Goal: Information Seeking & Learning: Learn about a topic

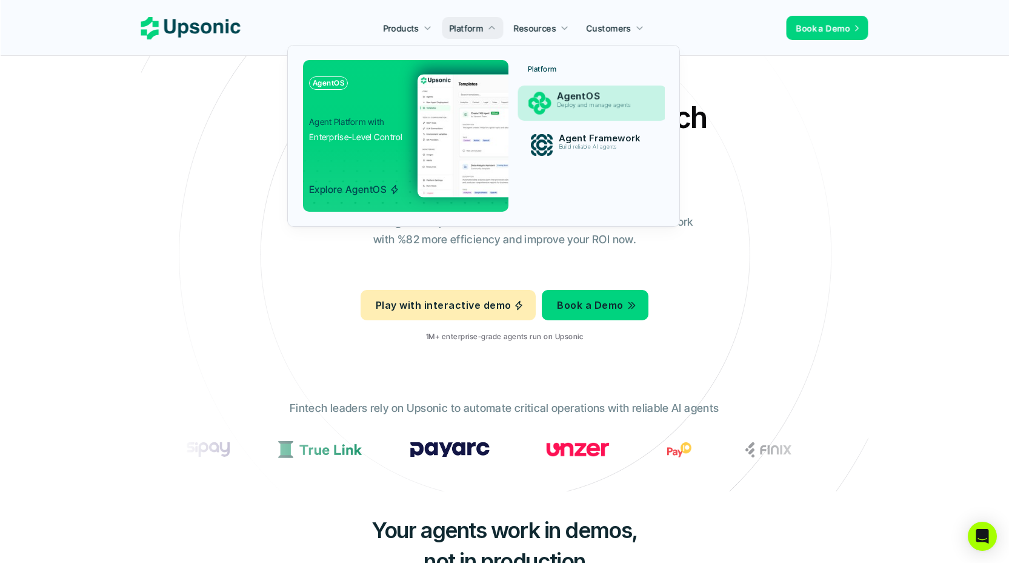
click at [587, 96] on p "AgentOS" at bounding box center [603, 97] width 93 height 12
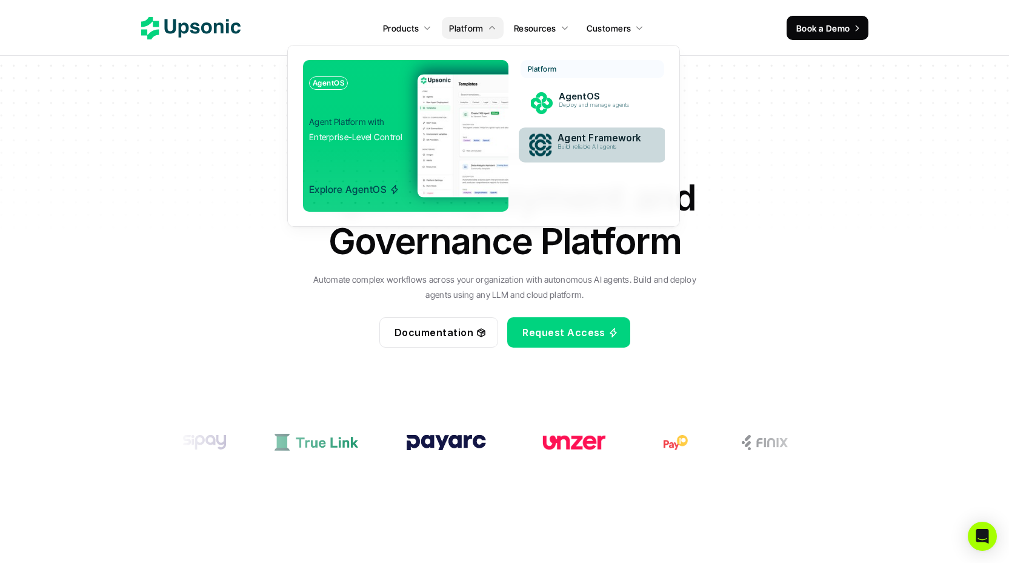
click at [582, 139] on p "Agent Framework" at bounding box center [604, 138] width 92 height 11
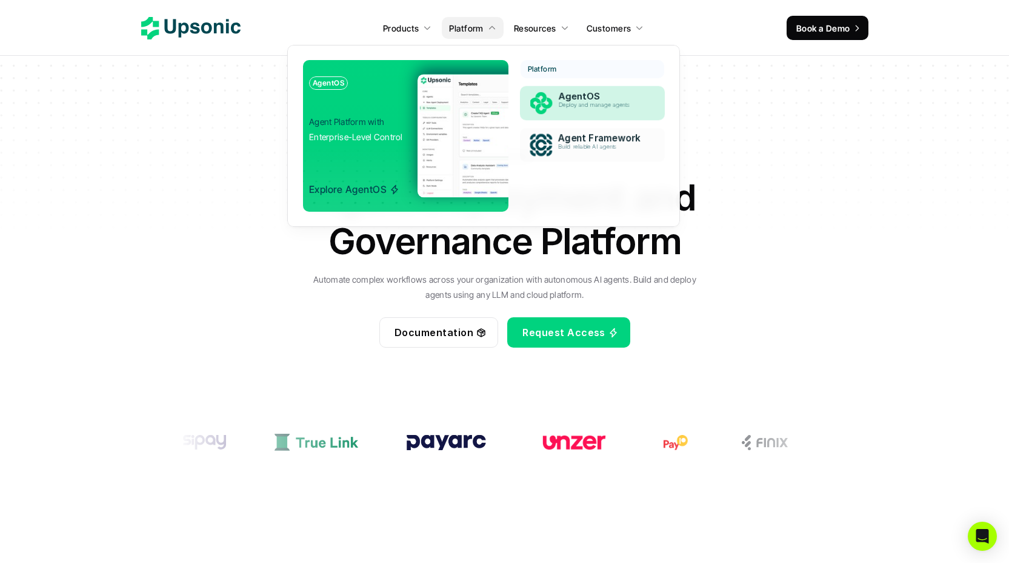
click at [582, 102] on p "Deploy and manage agents" at bounding box center [602, 105] width 89 height 7
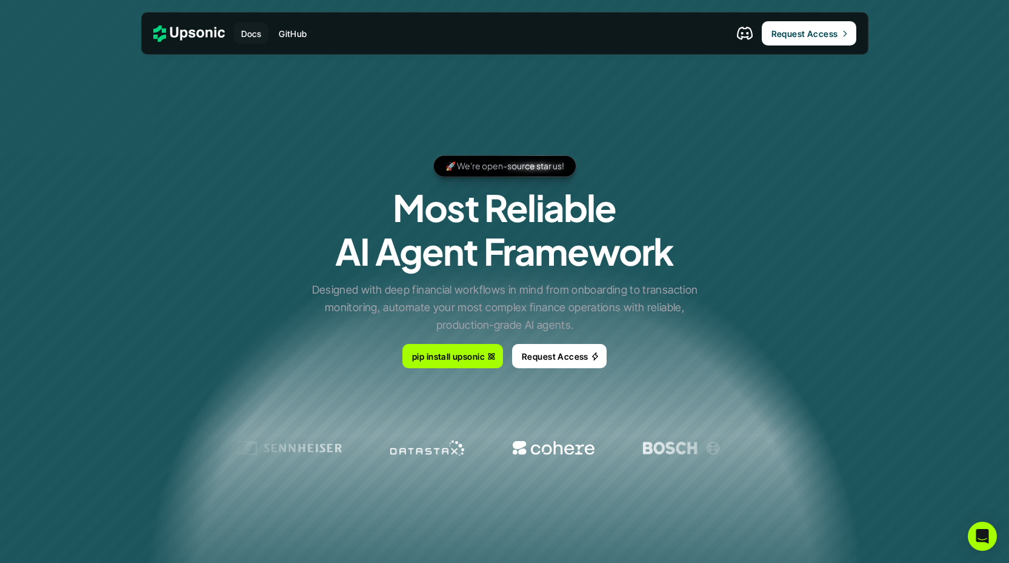
click at [247, 30] on p "Docs" at bounding box center [251, 33] width 21 height 13
click at [250, 33] on p "Docs" at bounding box center [251, 33] width 21 height 13
